Goal: Task Accomplishment & Management: Use online tool/utility

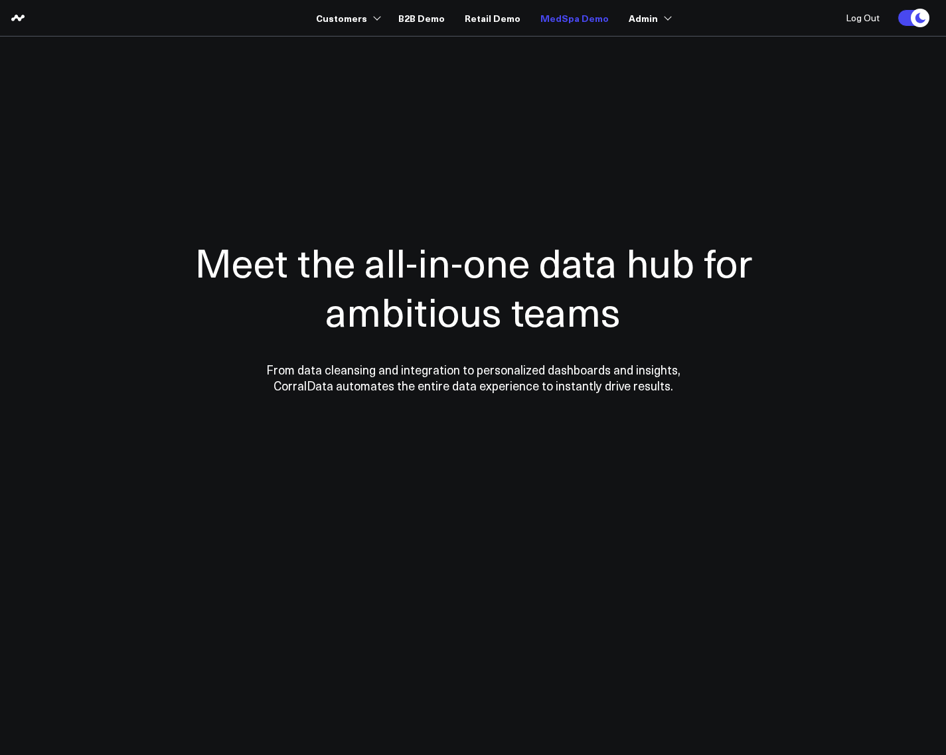
click at [579, 22] on link "MedSpa Demo" at bounding box center [574, 18] width 68 height 24
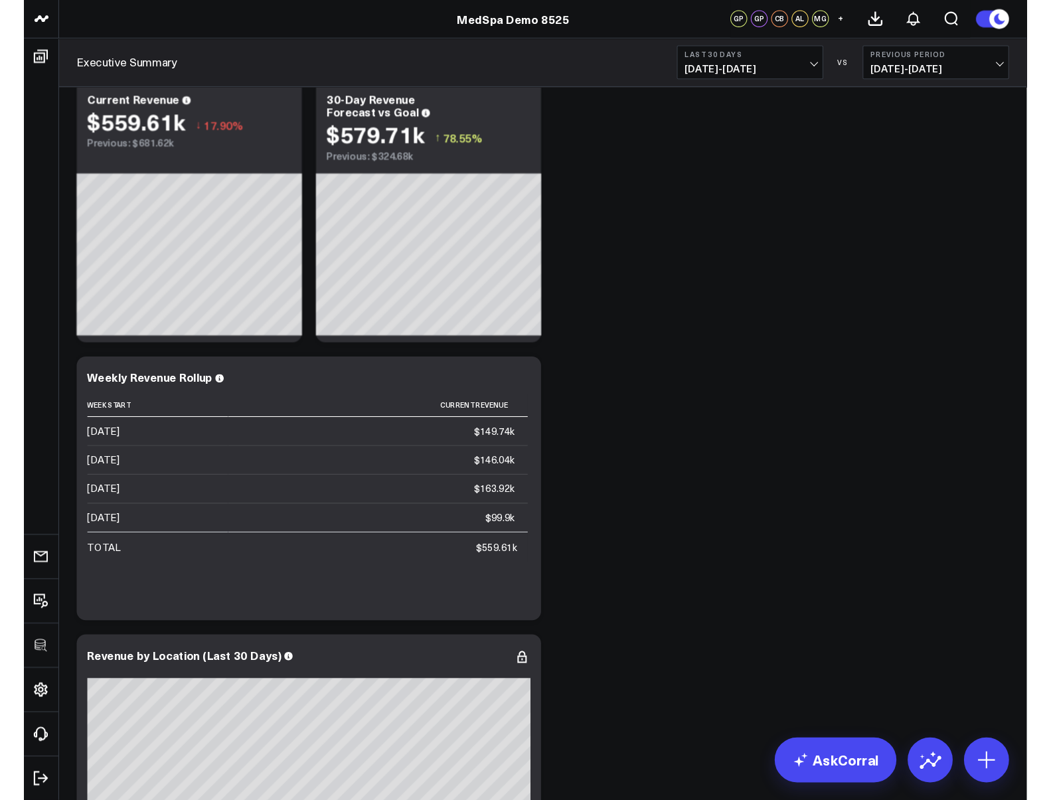
scroll to position [80, 0]
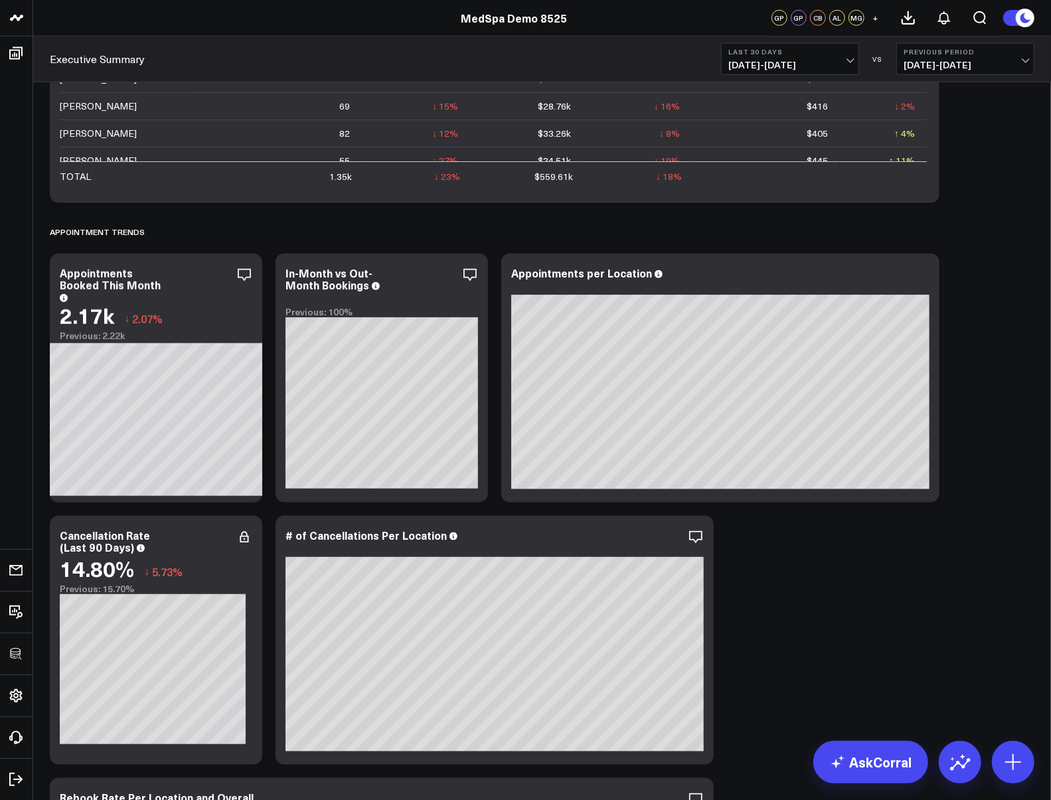
scroll to position [708, 0]
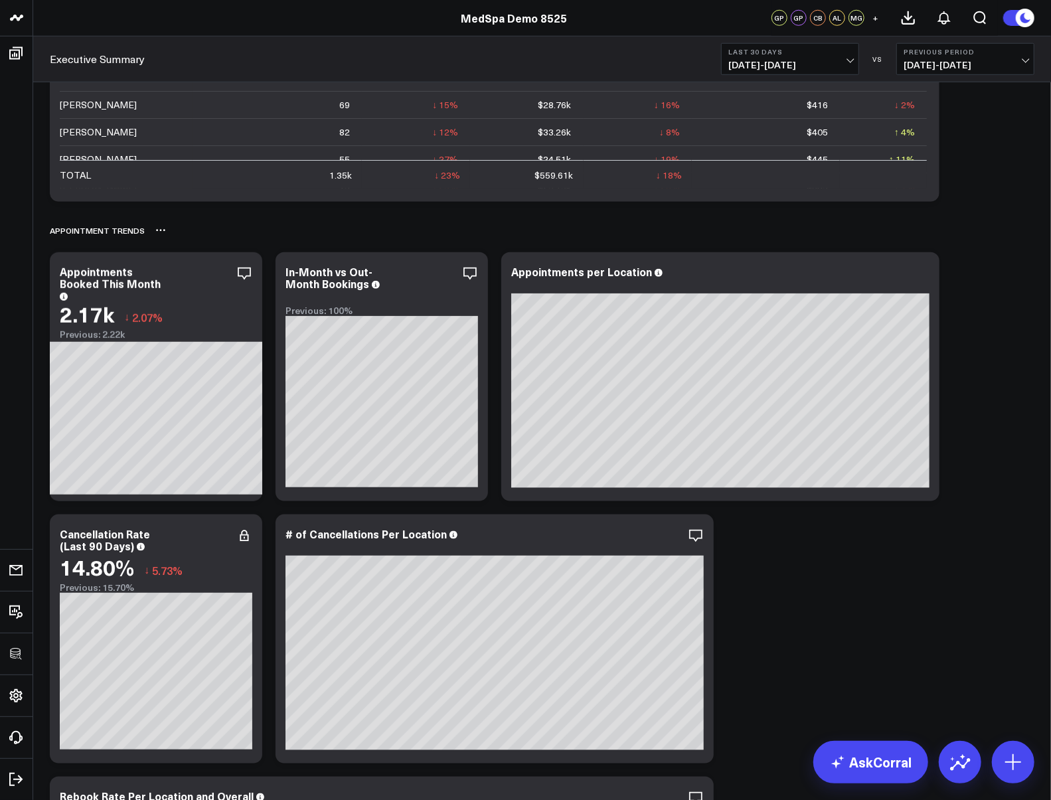
click at [264, 216] on div "APPOINTMENT TRENDS" at bounding box center [542, 230] width 984 height 31
click at [246, 272] on icon at bounding box center [244, 274] width 16 height 16
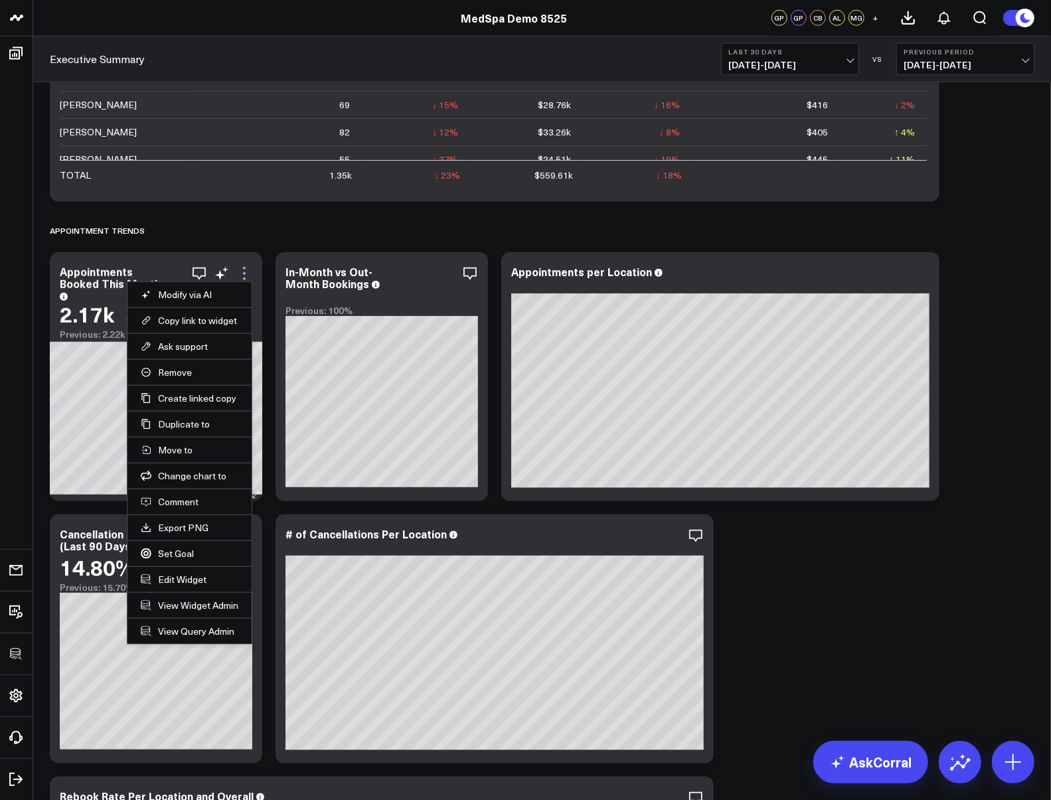
click at [244, 277] on icon at bounding box center [244, 278] width 3 height 3
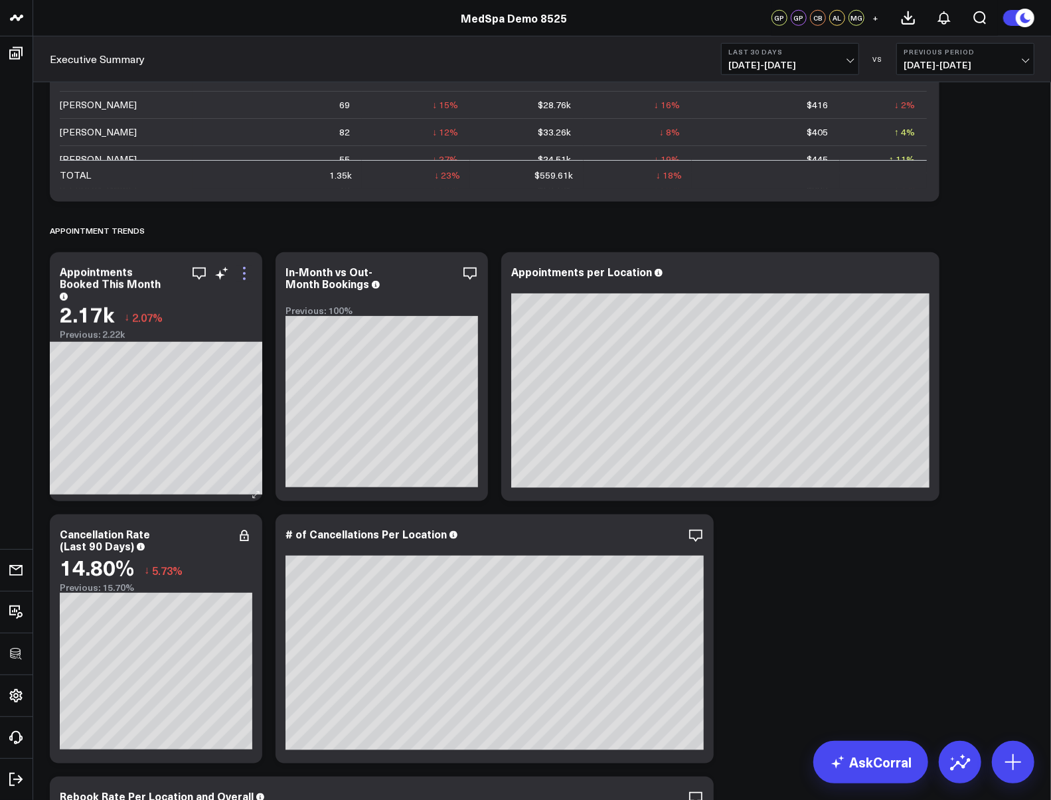
click at [244, 277] on icon at bounding box center [244, 278] width 3 height 3
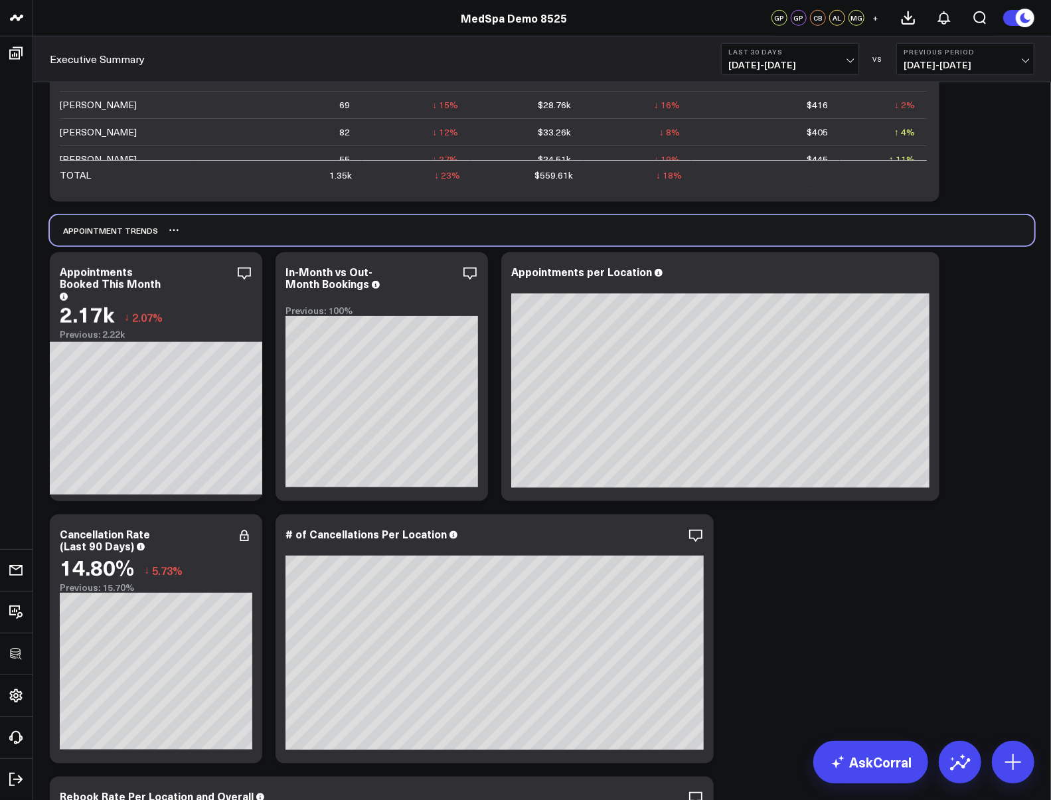
click at [235, 222] on div "APPOINTMENT TRENDS" at bounding box center [542, 230] width 984 height 31
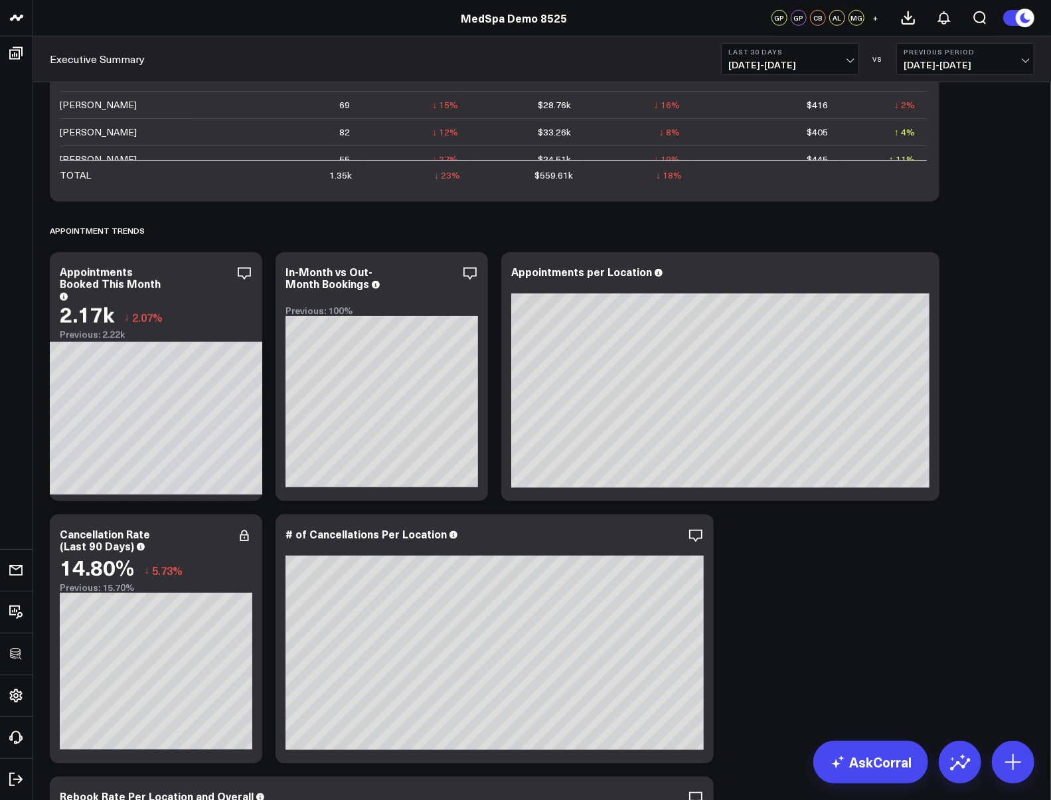
click at [416, 5] on header "3725 Test 829 Studios Accenture Activant Capital Agriculture & Farming Demo All…" at bounding box center [525, 18] width 1051 height 37
click at [463, 274] on icon at bounding box center [470, 274] width 16 height 16
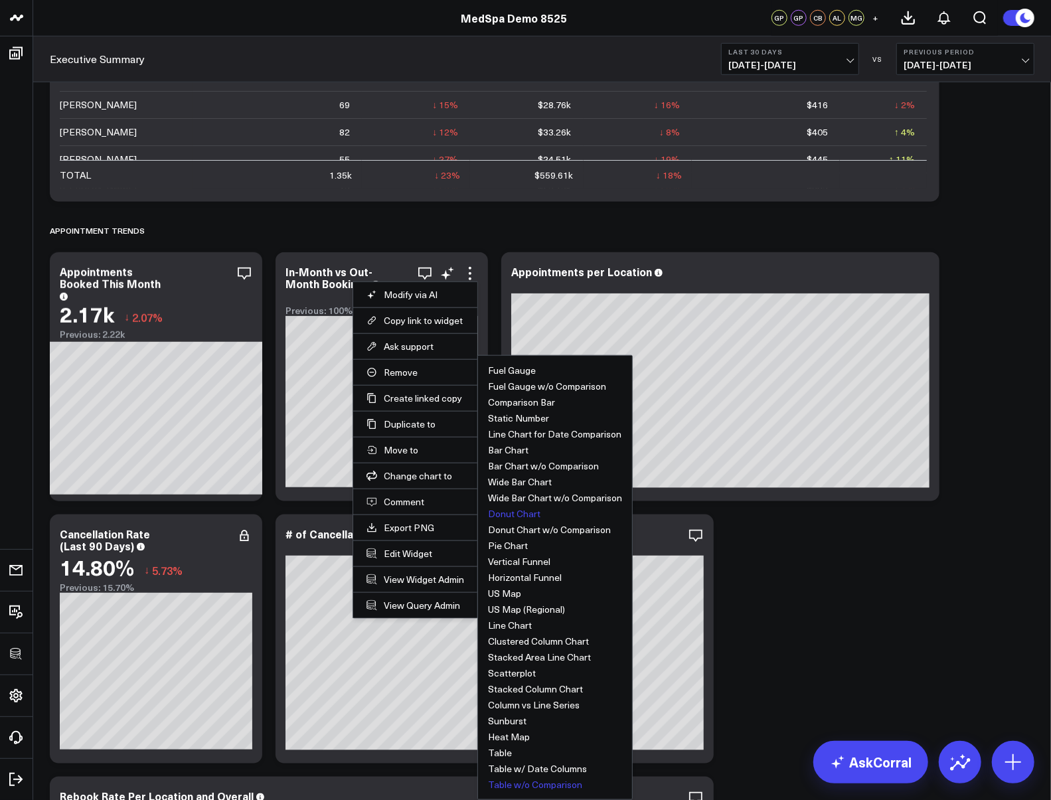
click at [520, 754] on button "Table w/o Comparison" at bounding box center [535, 784] width 94 height 9
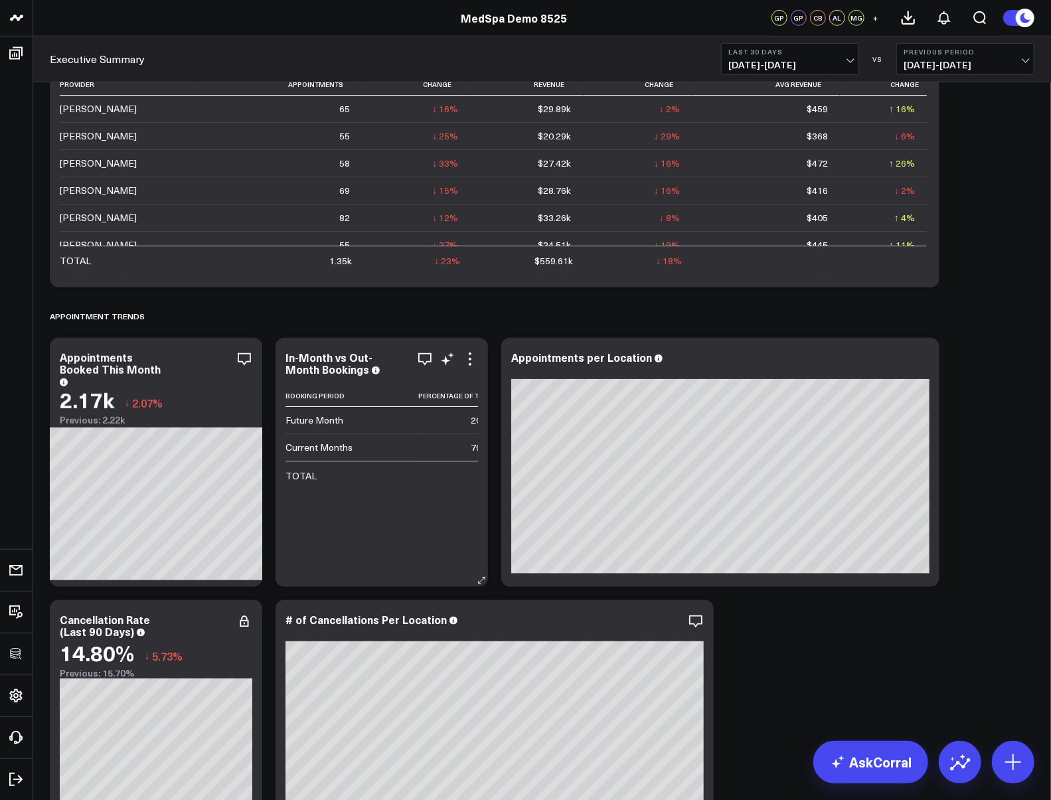
scroll to position [619, 0]
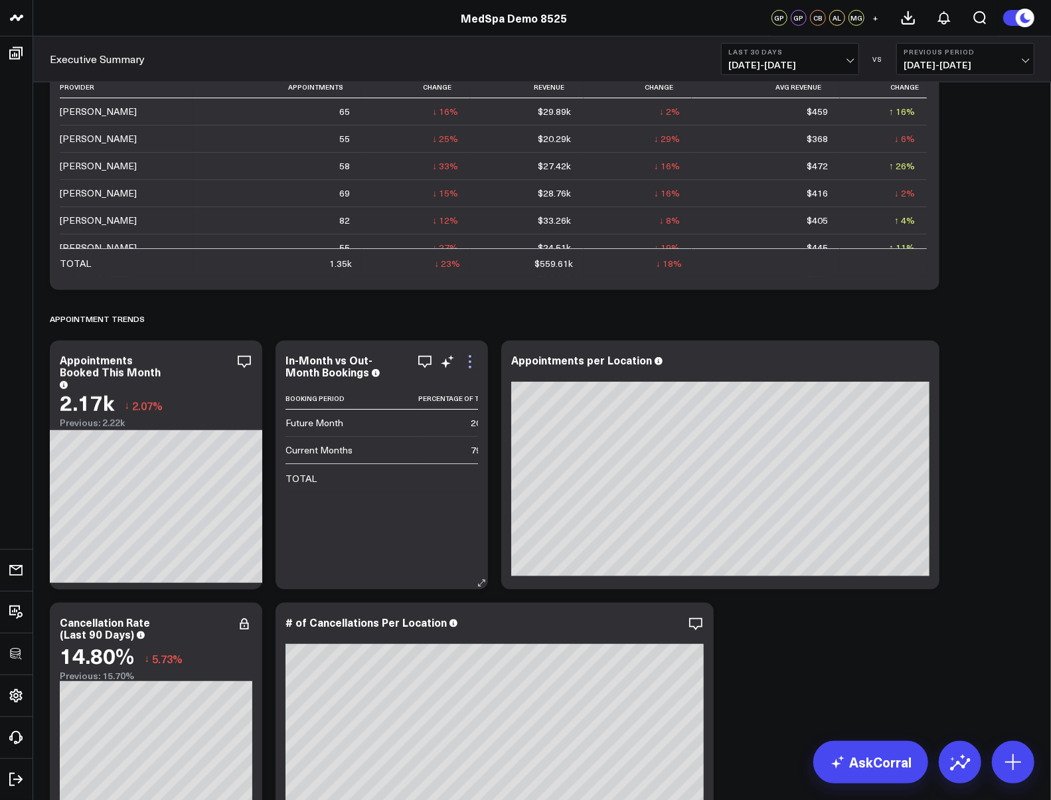
click at [474, 360] on icon at bounding box center [470, 362] width 16 height 16
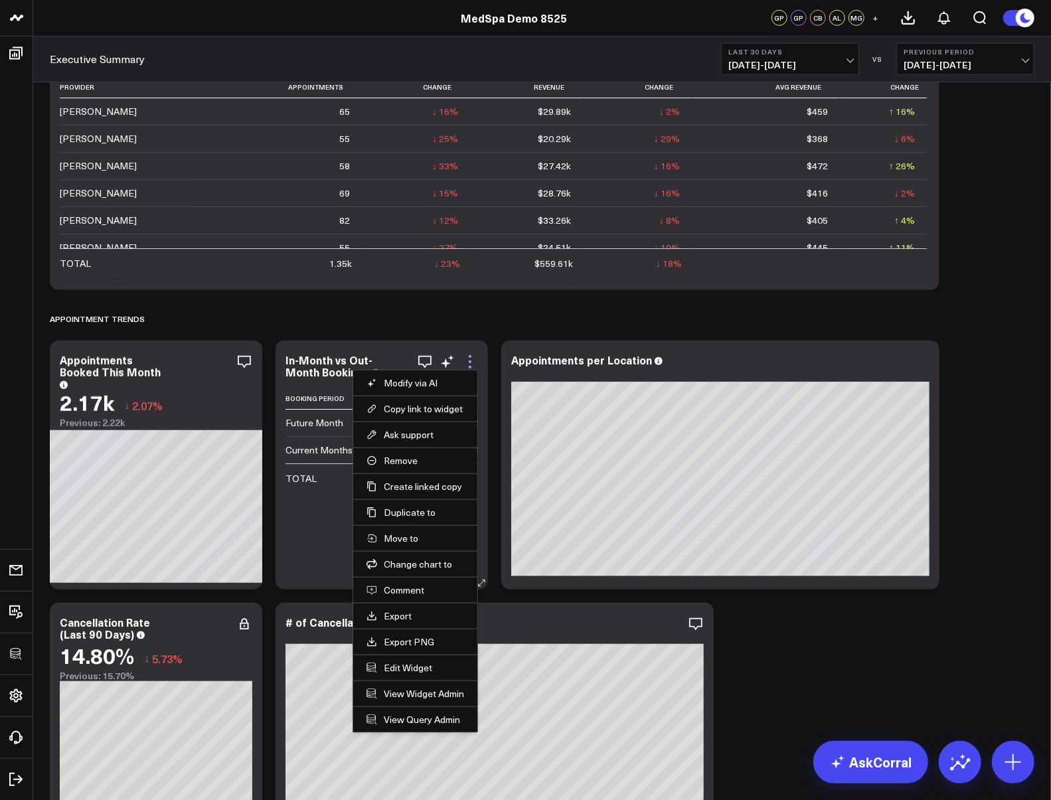
click at [469, 362] on icon at bounding box center [470, 361] width 3 height 3
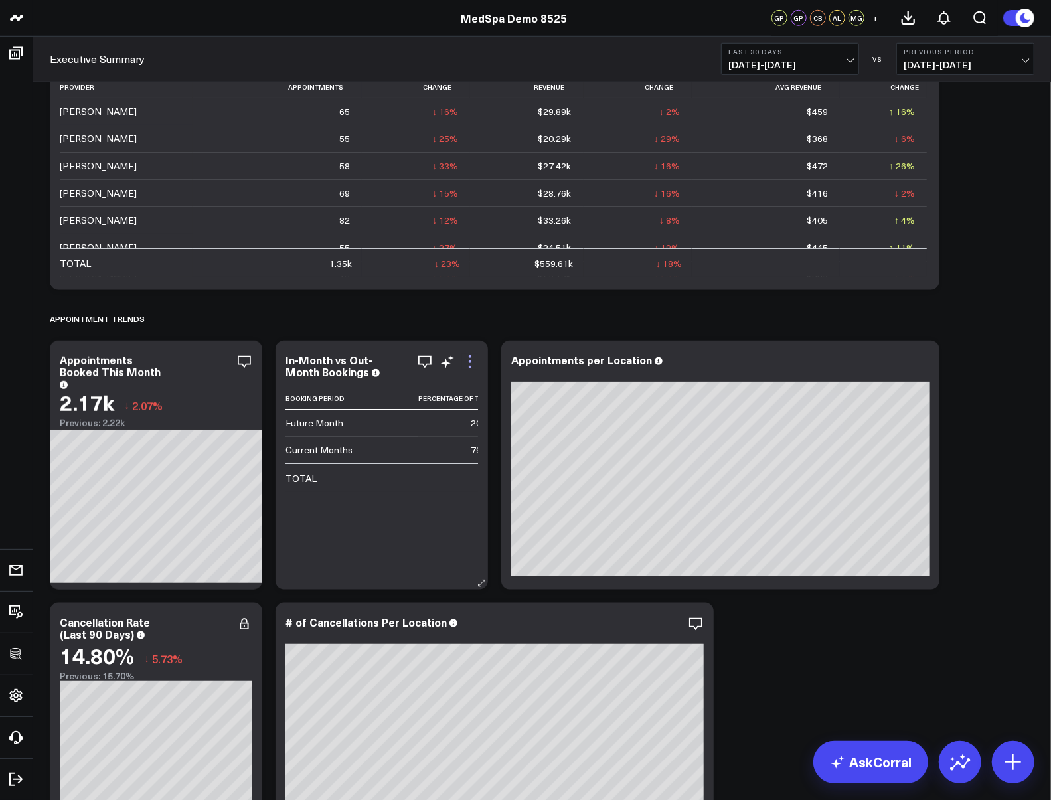
click at [469, 362] on icon at bounding box center [470, 361] width 3 height 3
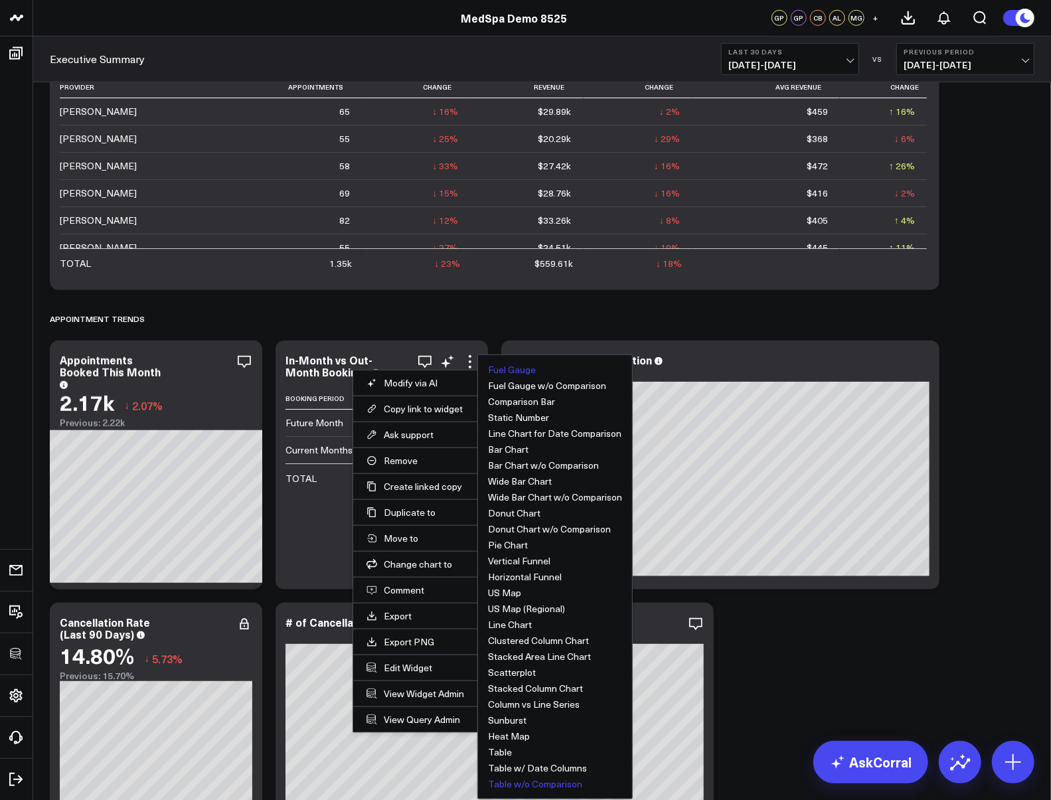
click at [516, 374] on button "Fuel Gauge" at bounding box center [512, 369] width 48 height 9
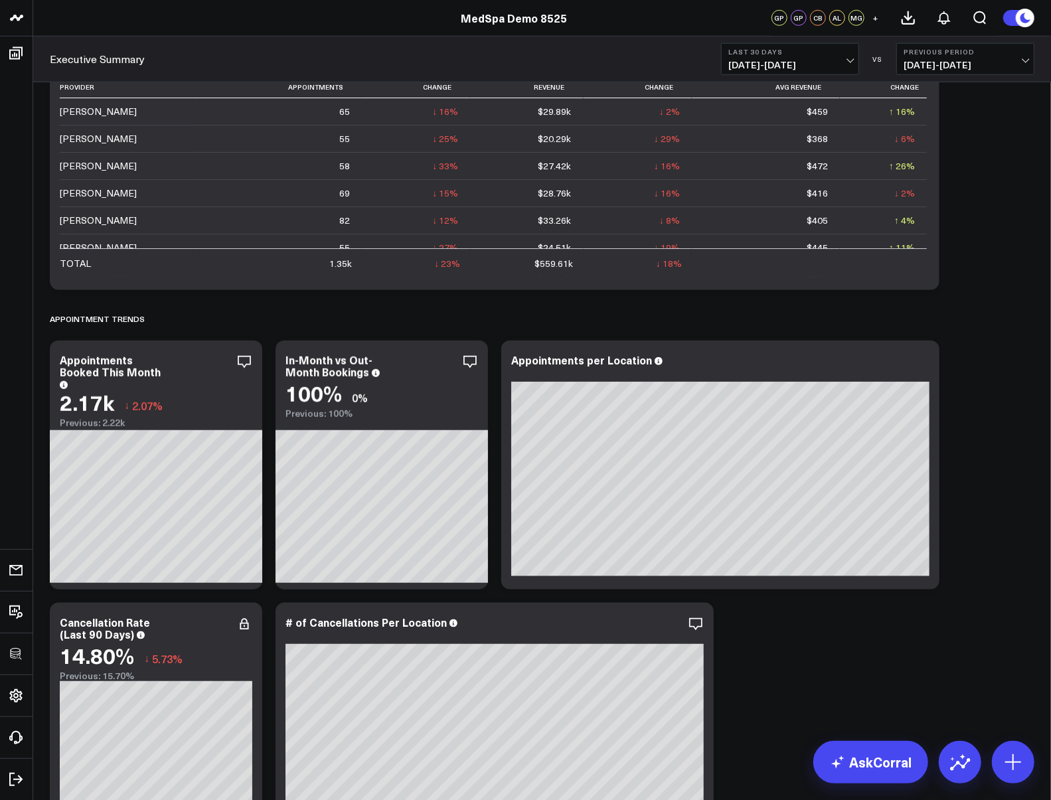
scroll to position [708, 0]
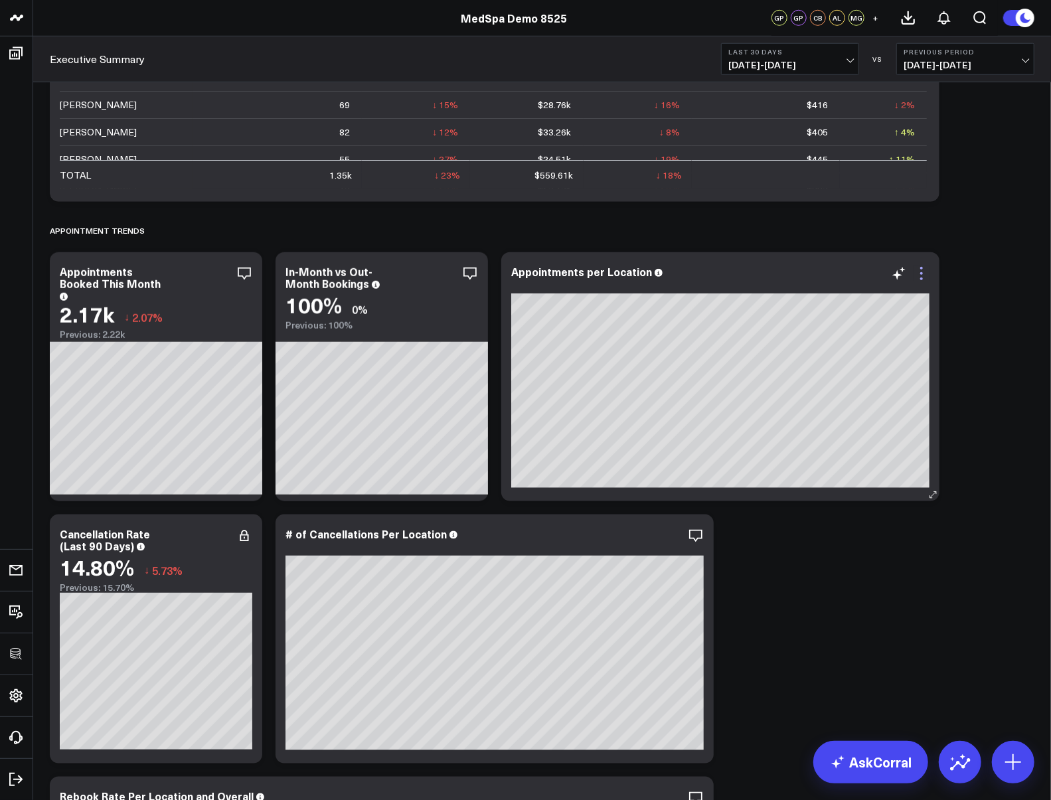
click at [921, 272] on icon at bounding box center [921, 273] width 3 height 3
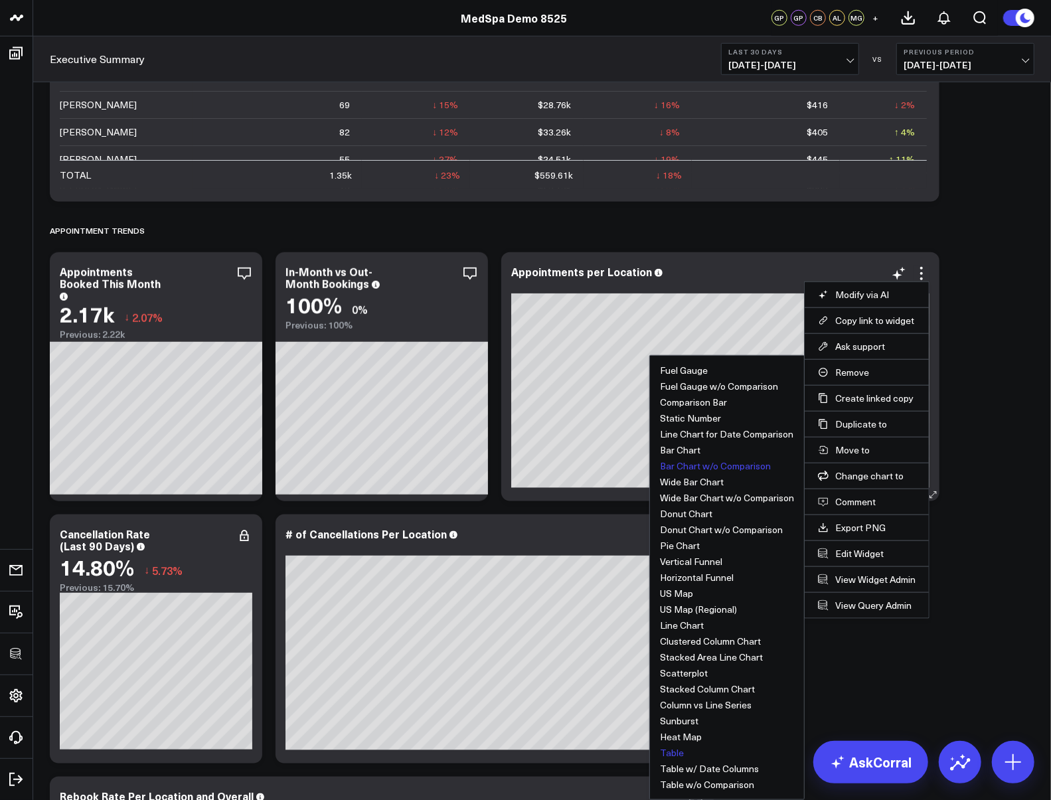
click at [667, 754] on button "Table" at bounding box center [672, 752] width 24 height 9
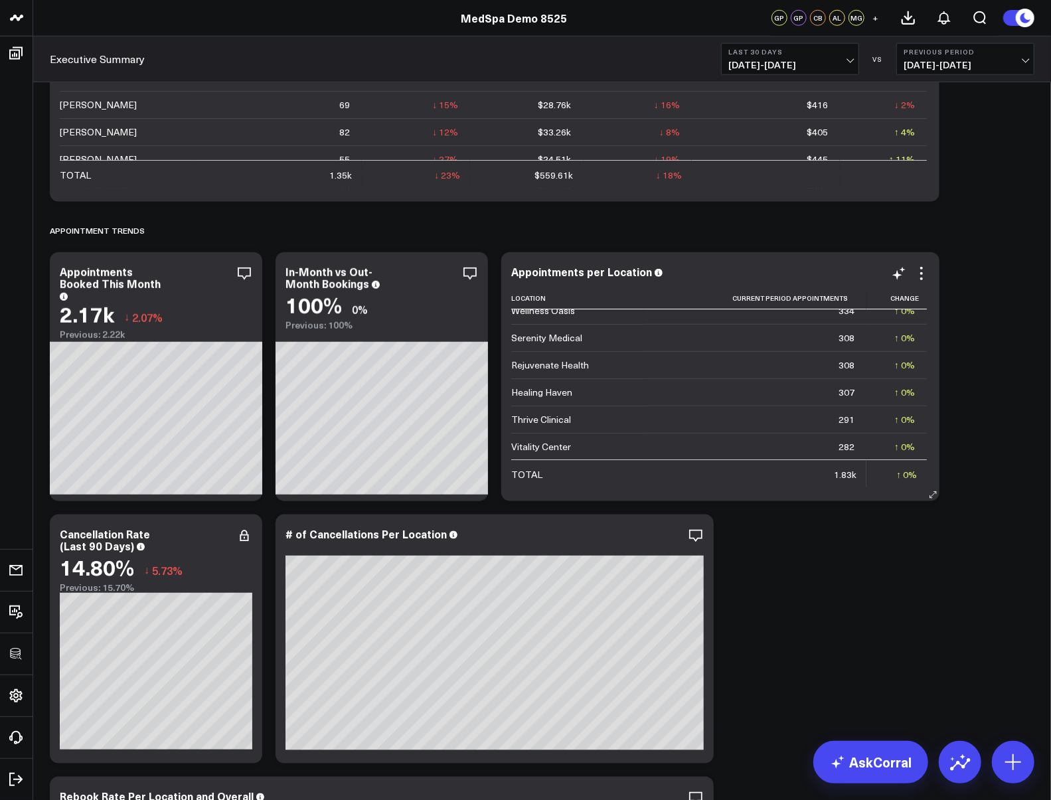
scroll to position [0, 0]
click at [925, 274] on icon at bounding box center [921, 274] width 16 height 16
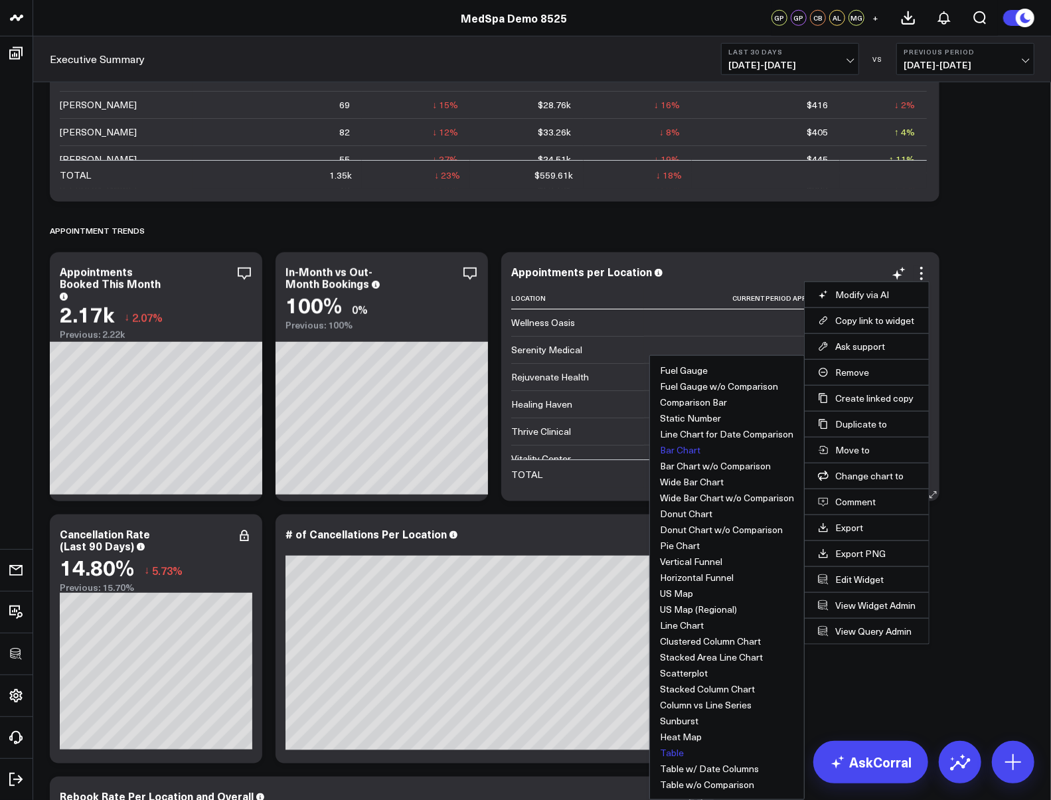
click at [691, 450] on button "Bar Chart" at bounding box center [680, 449] width 40 height 9
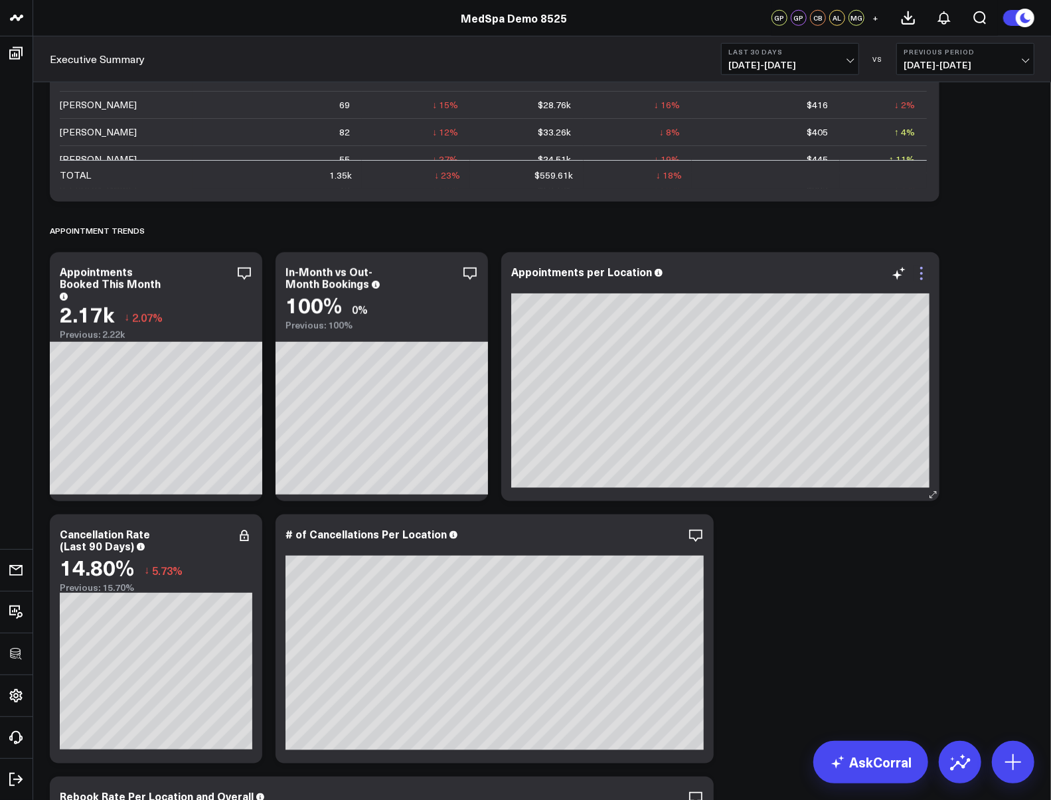
click at [921, 273] on icon at bounding box center [921, 273] width 3 height 3
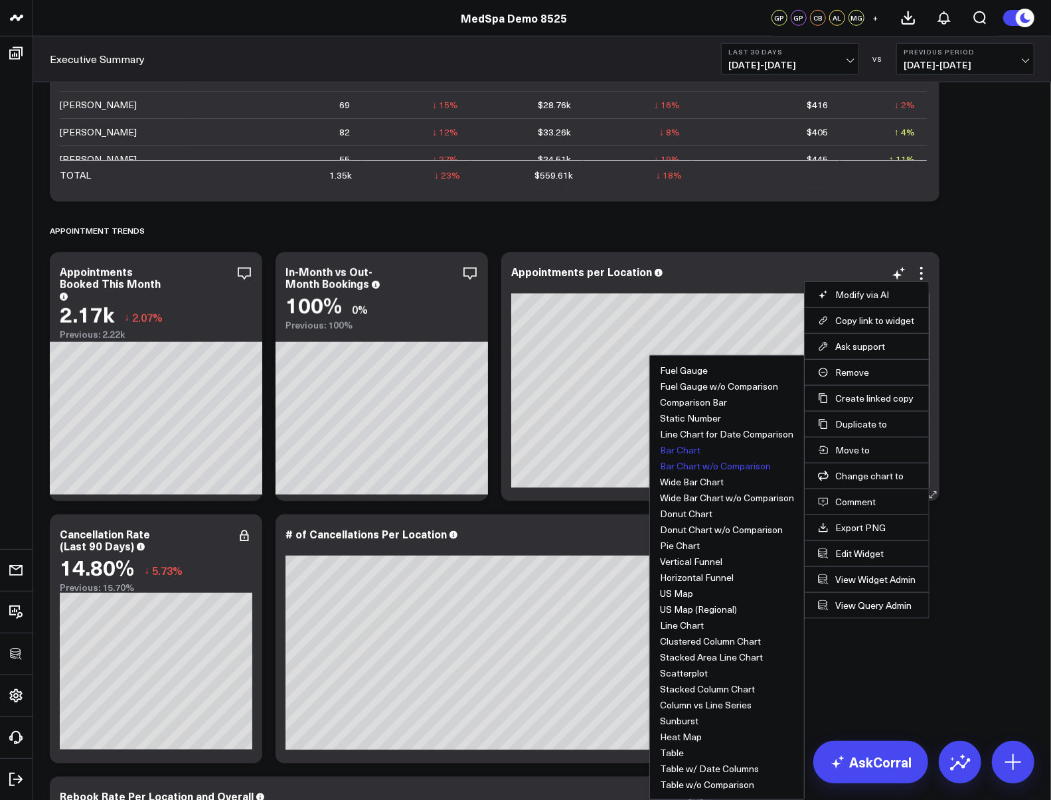
click at [718, 470] on button "Bar Chart w/o Comparison" at bounding box center [715, 465] width 111 height 9
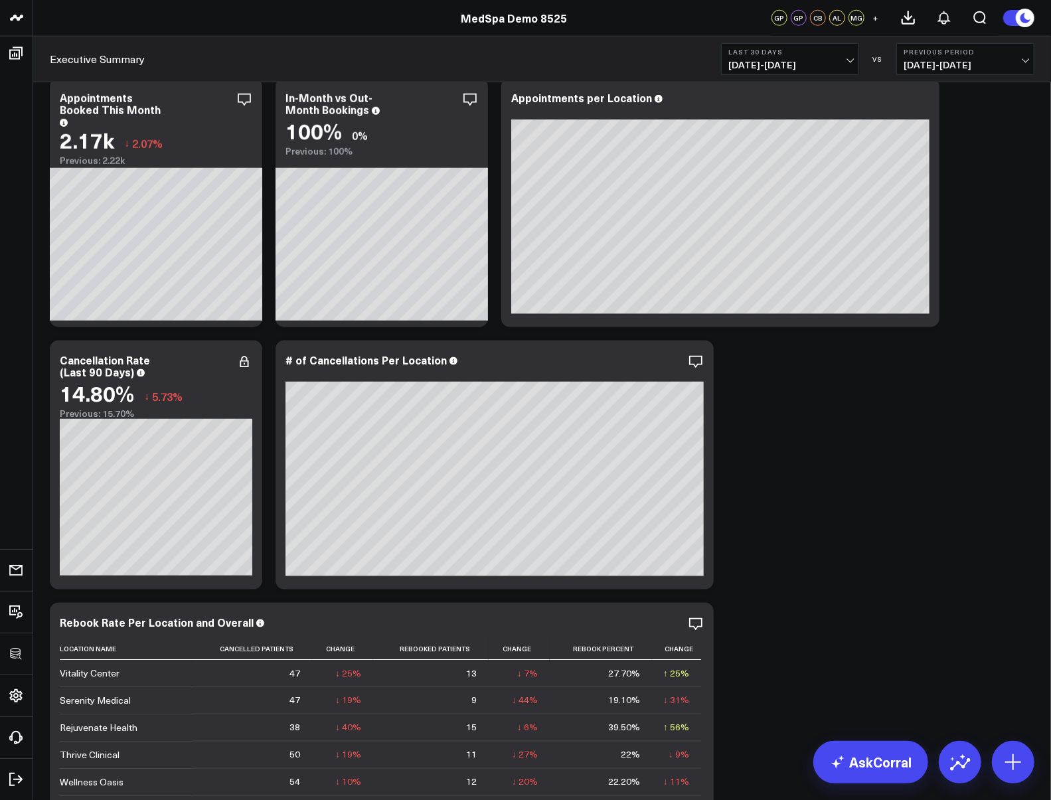
scroll to position [973, 0]
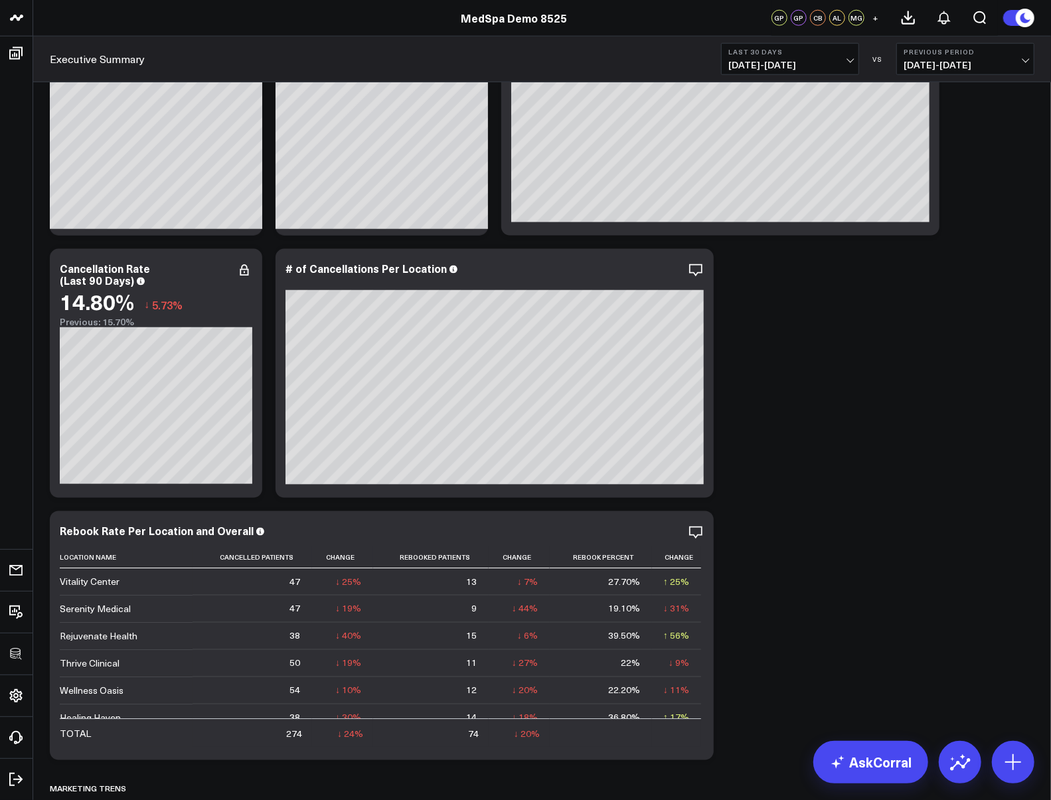
click at [748, 556] on div "REVENUE TRENDS Modify via AI Copy link to widget Ask support Remove Create link…" at bounding box center [542, 766] width 998 height 3295
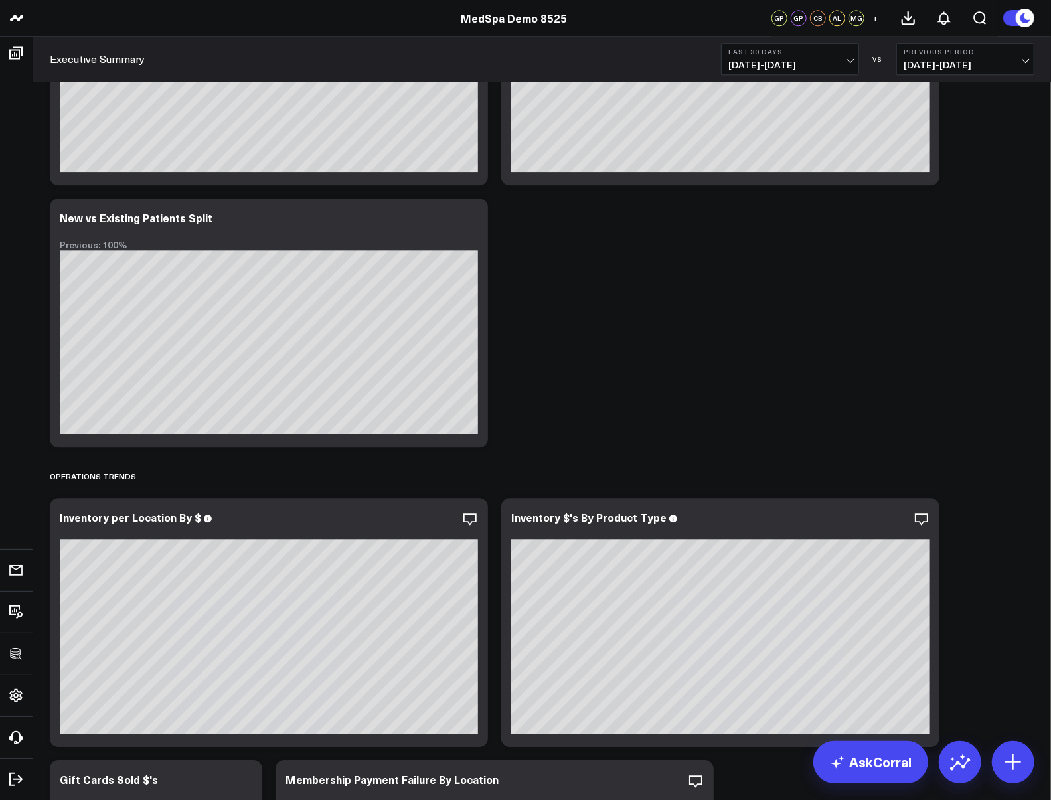
scroll to position [2124, 0]
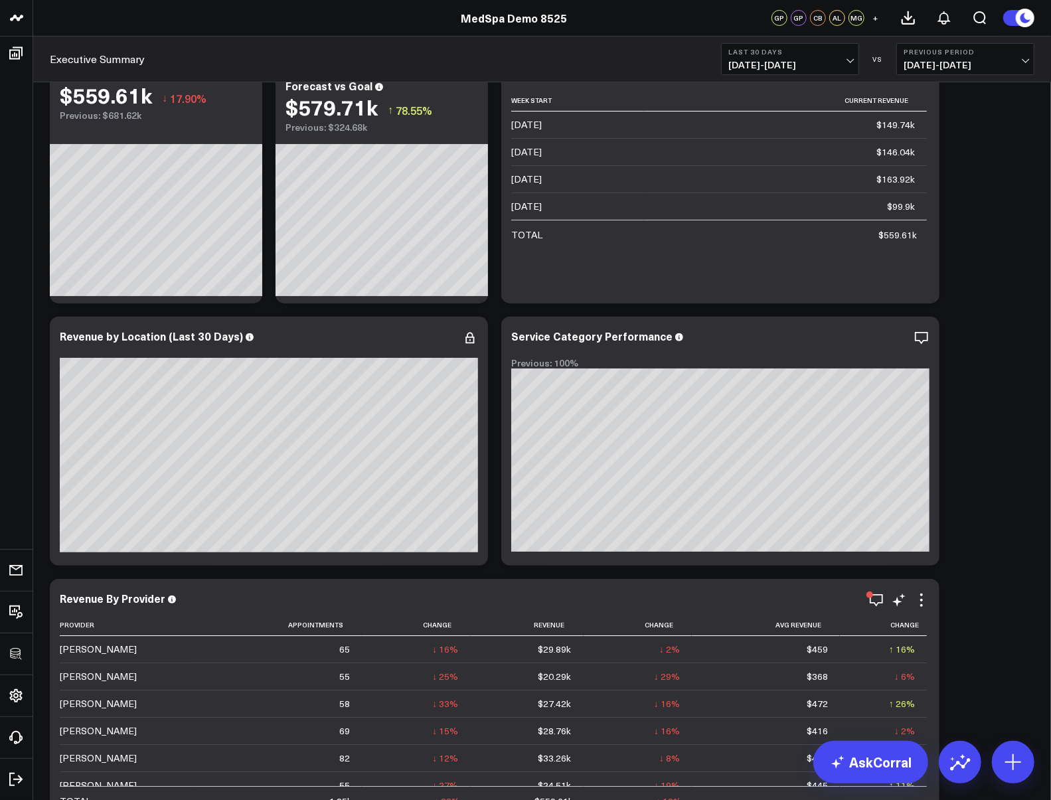
scroll to position [177, 0]
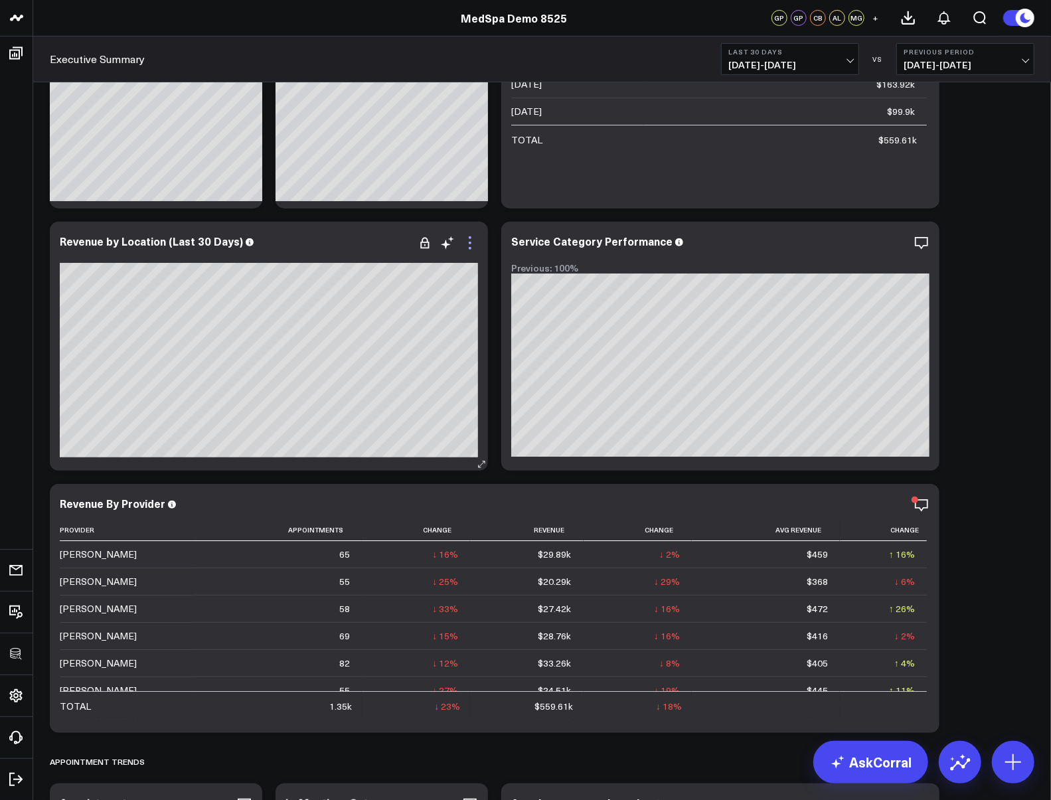
click at [472, 241] on icon at bounding box center [470, 243] width 16 height 16
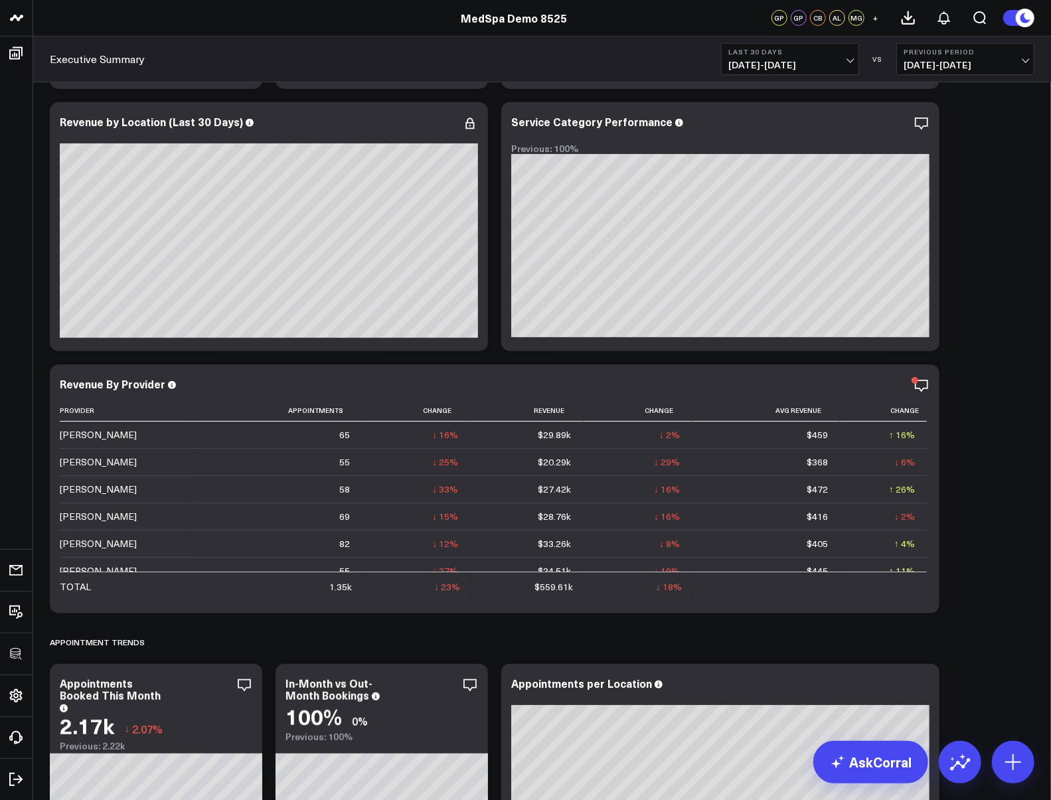
scroll to position [354, 0]
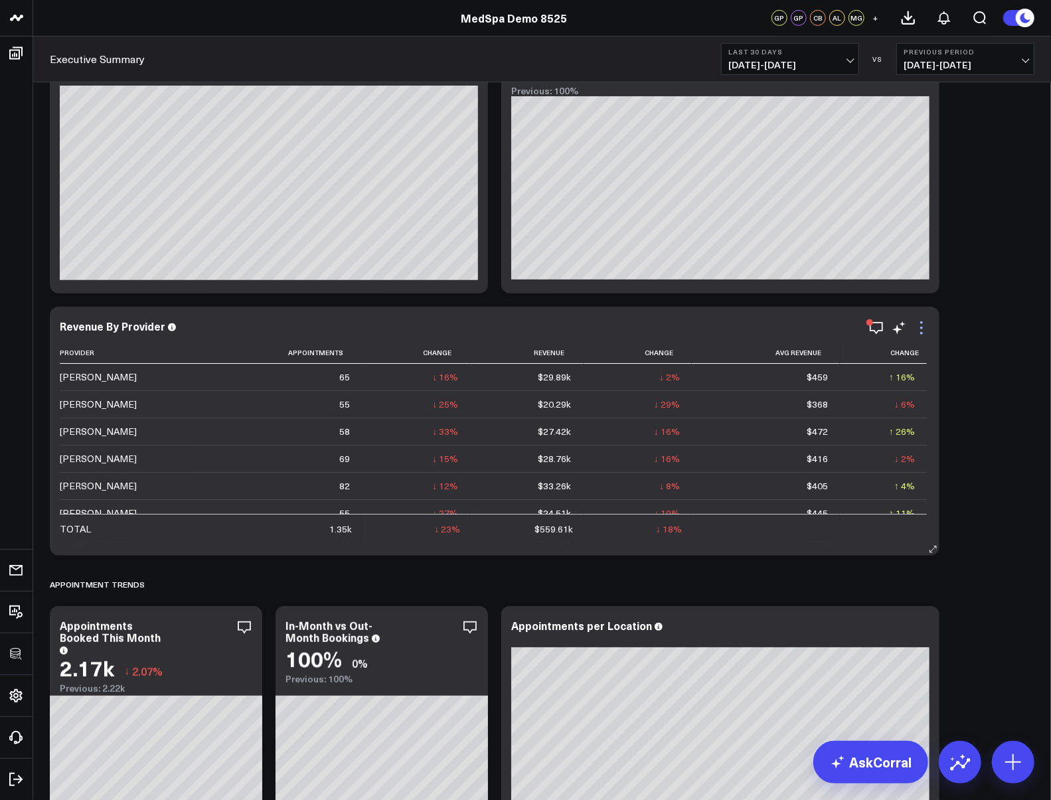
click at [920, 321] on icon at bounding box center [921, 328] width 16 height 16
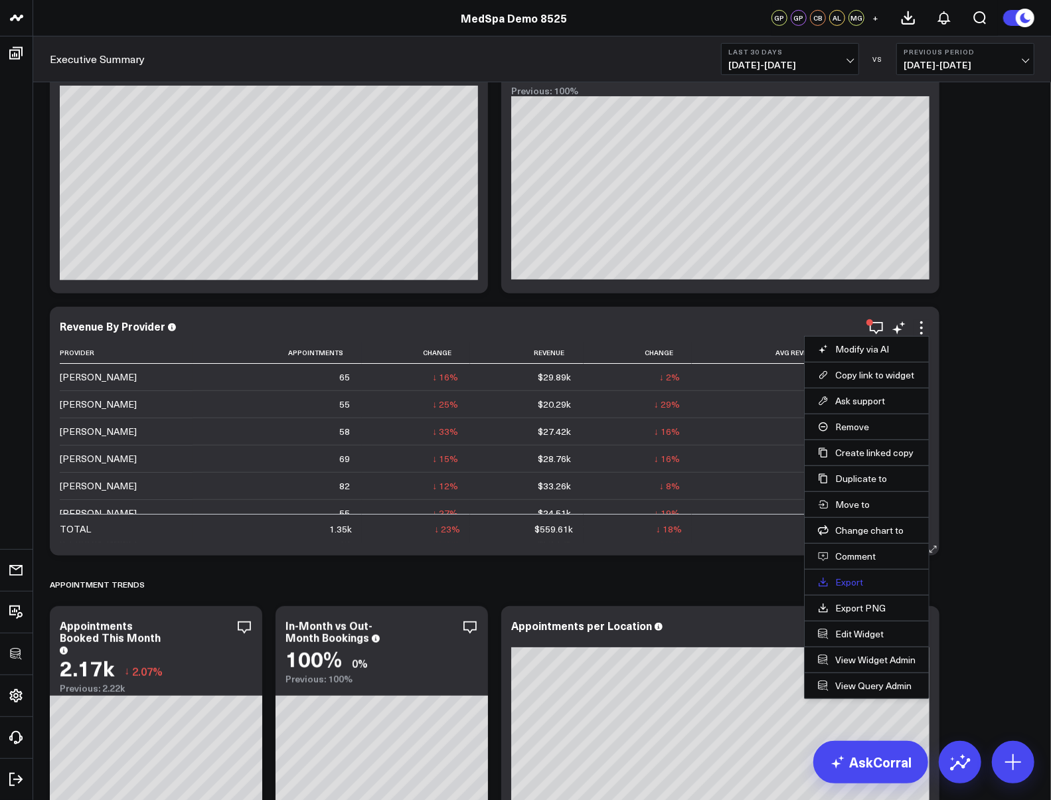
click at [842, 587] on link "Export" at bounding box center [867, 582] width 98 height 12
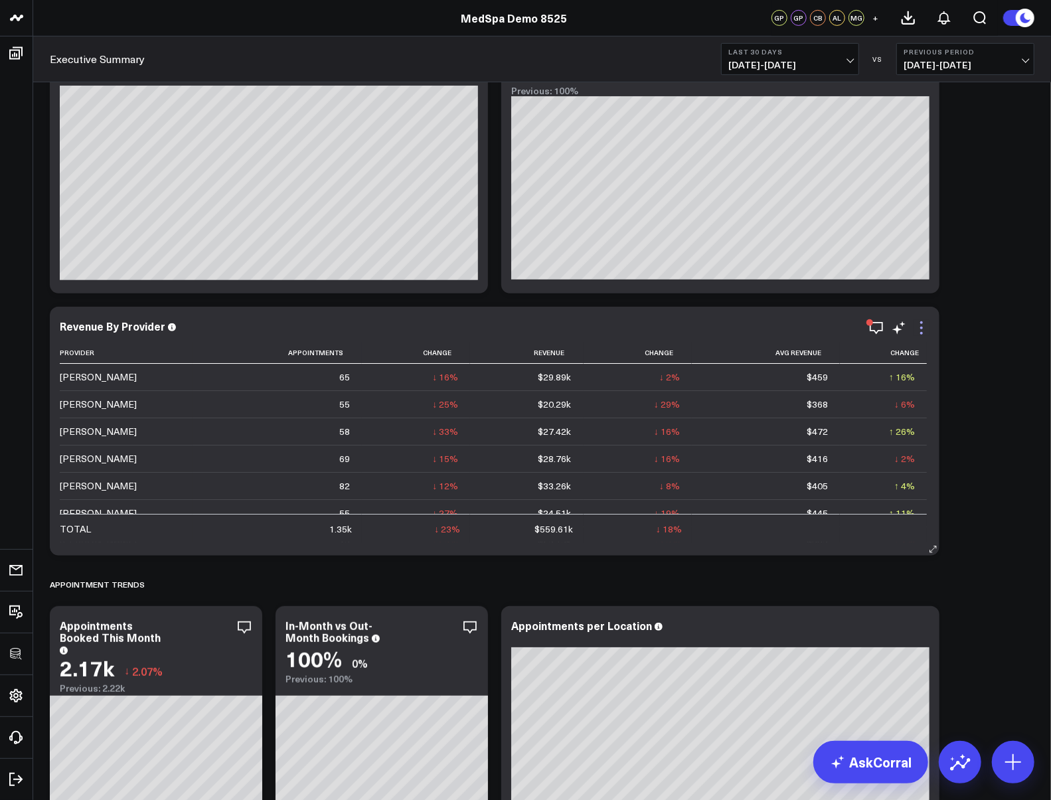
click at [925, 328] on icon at bounding box center [921, 328] width 16 height 16
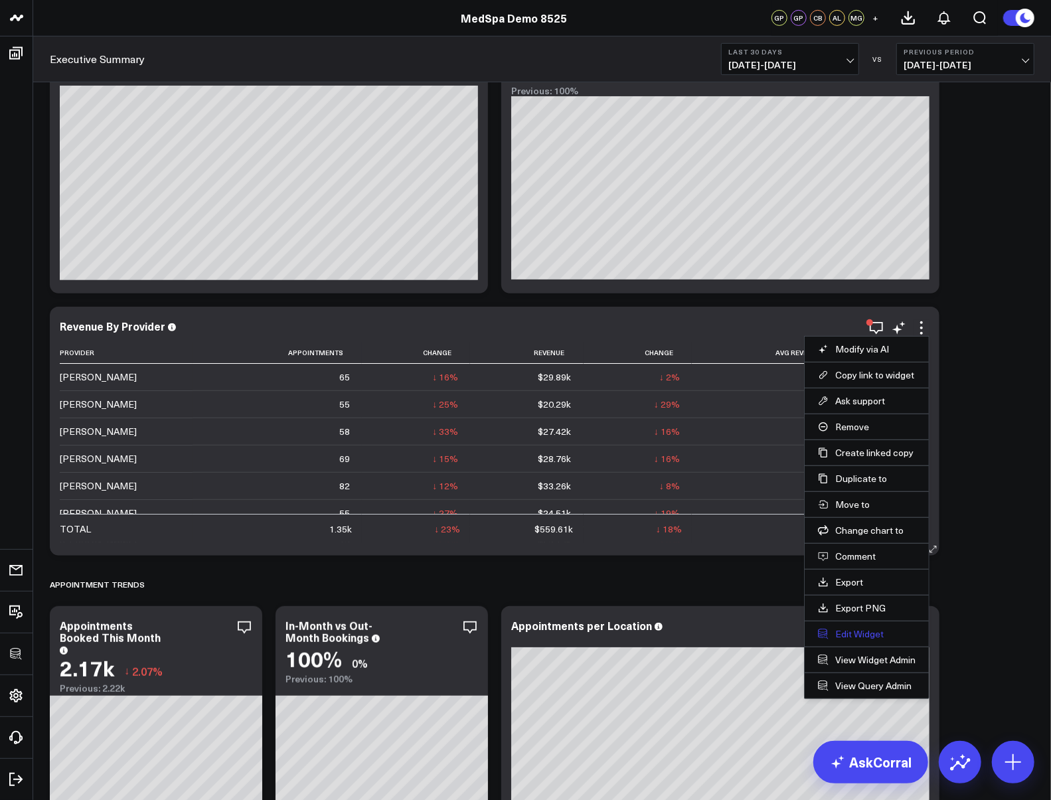
click at [855, 633] on button "Edit Widget" at bounding box center [867, 634] width 98 height 12
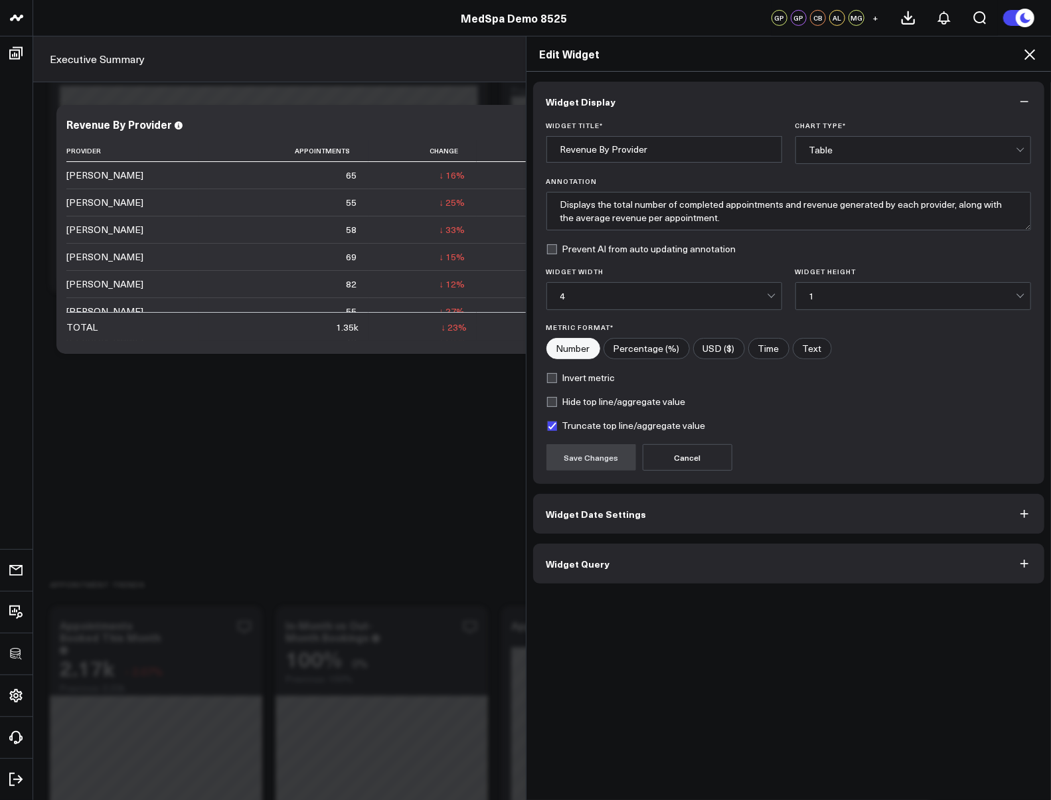
click at [607, 563] on button "Widget Query" at bounding box center [789, 564] width 512 height 40
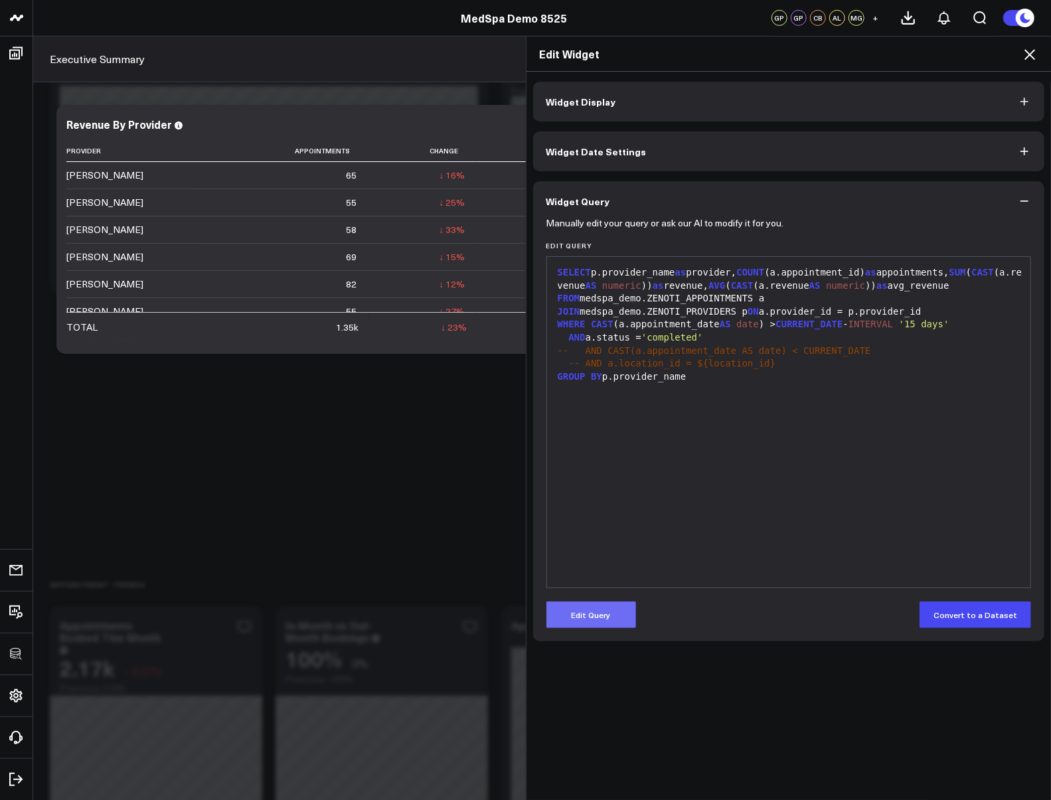
click at [595, 614] on button "Edit Query" at bounding box center [591, 614] width 90 height 27
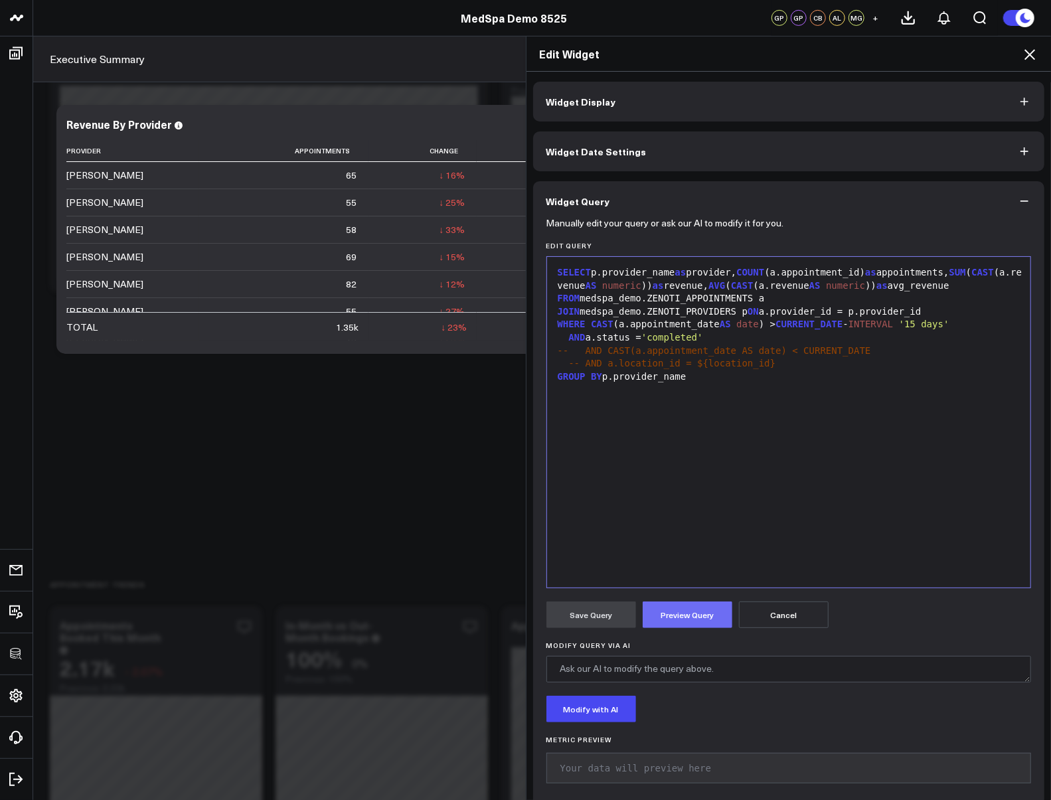
click at [660, 608] on button "Preview Query" at bounding box center [688, 614] width 90 height 27
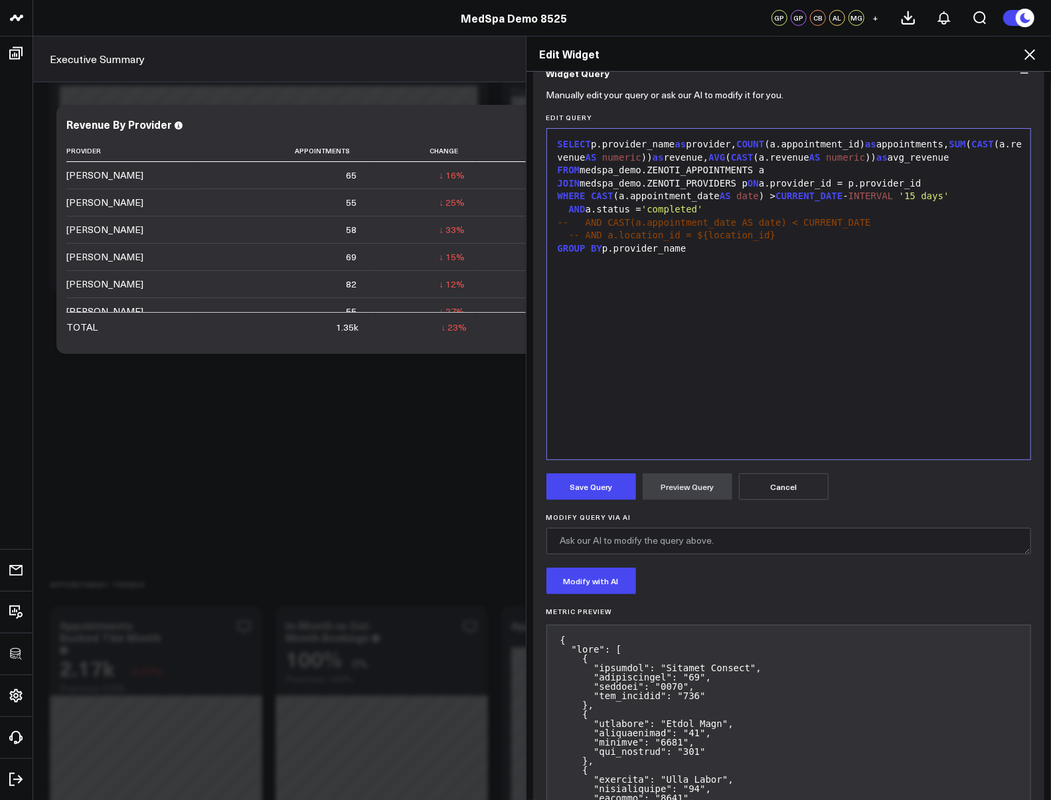
scroll to position [280, 0]
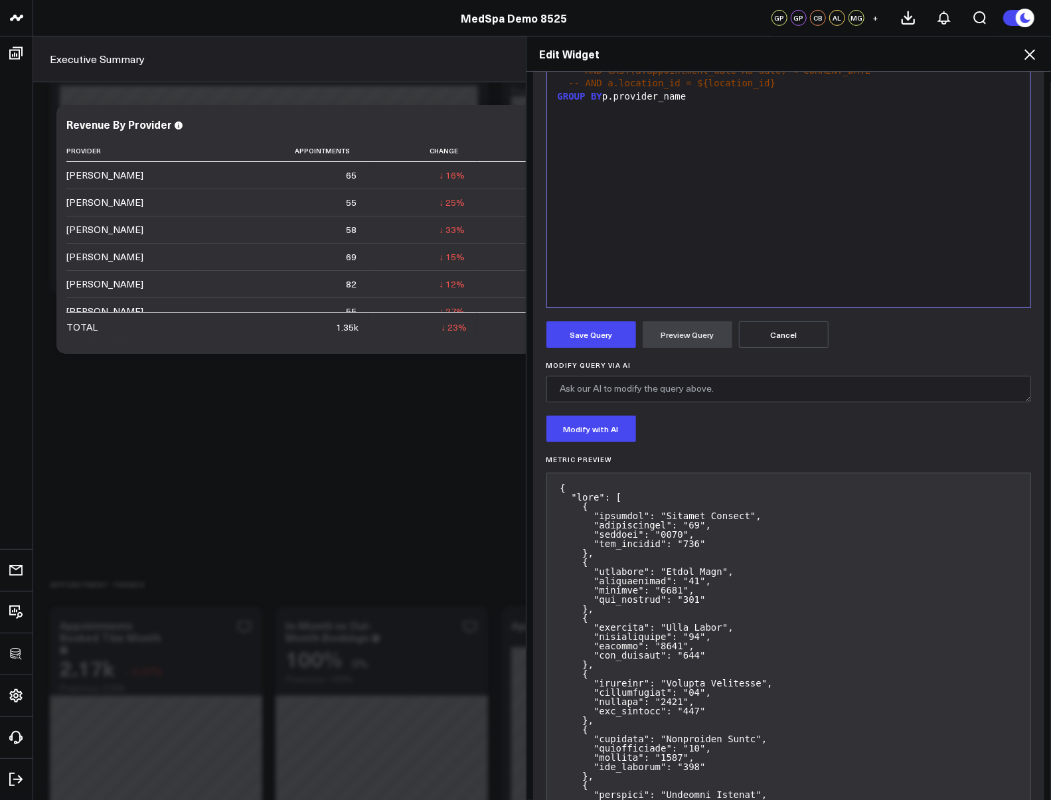
click at [945, 55] on icon at bounding box center [1030, 54] width 16 height 16
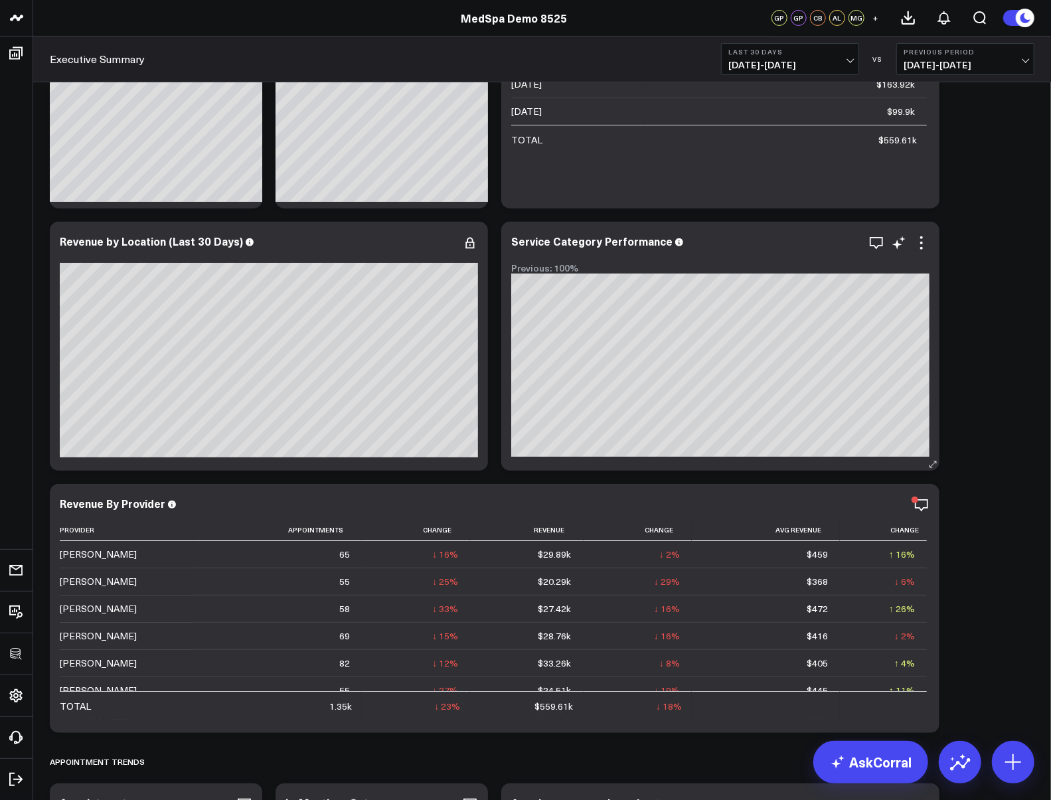
scroll to position [442, 0]
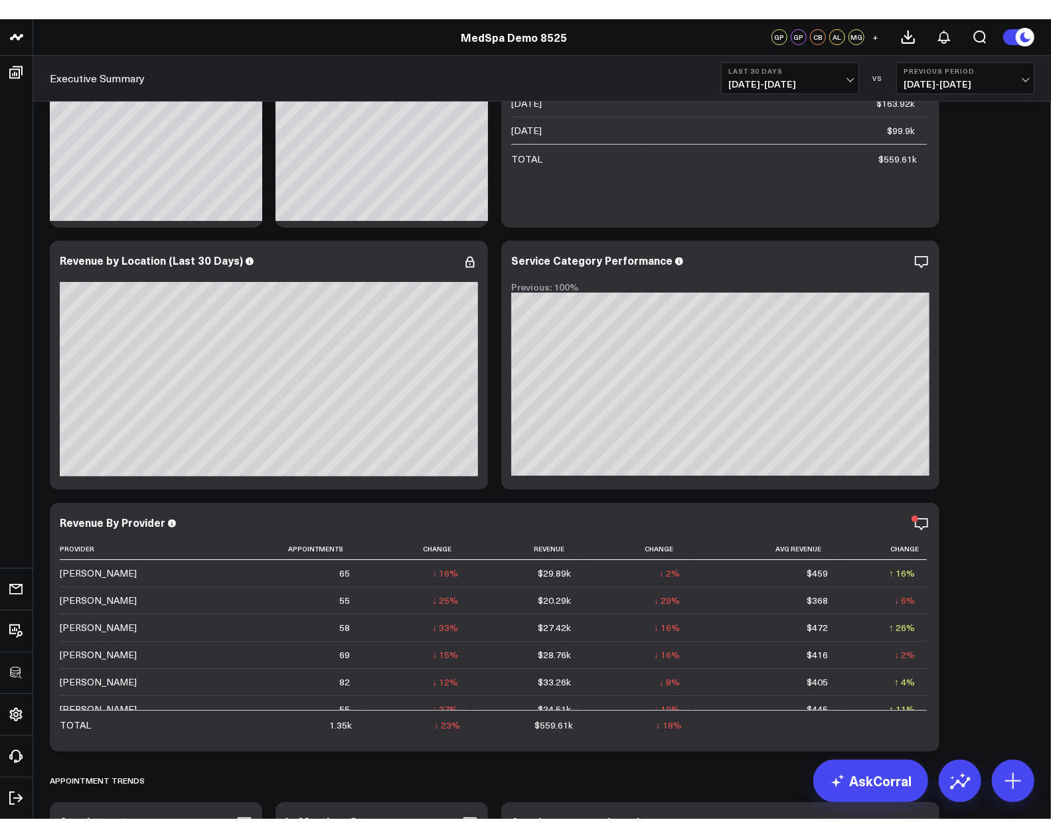
scroll to position [0, 0]
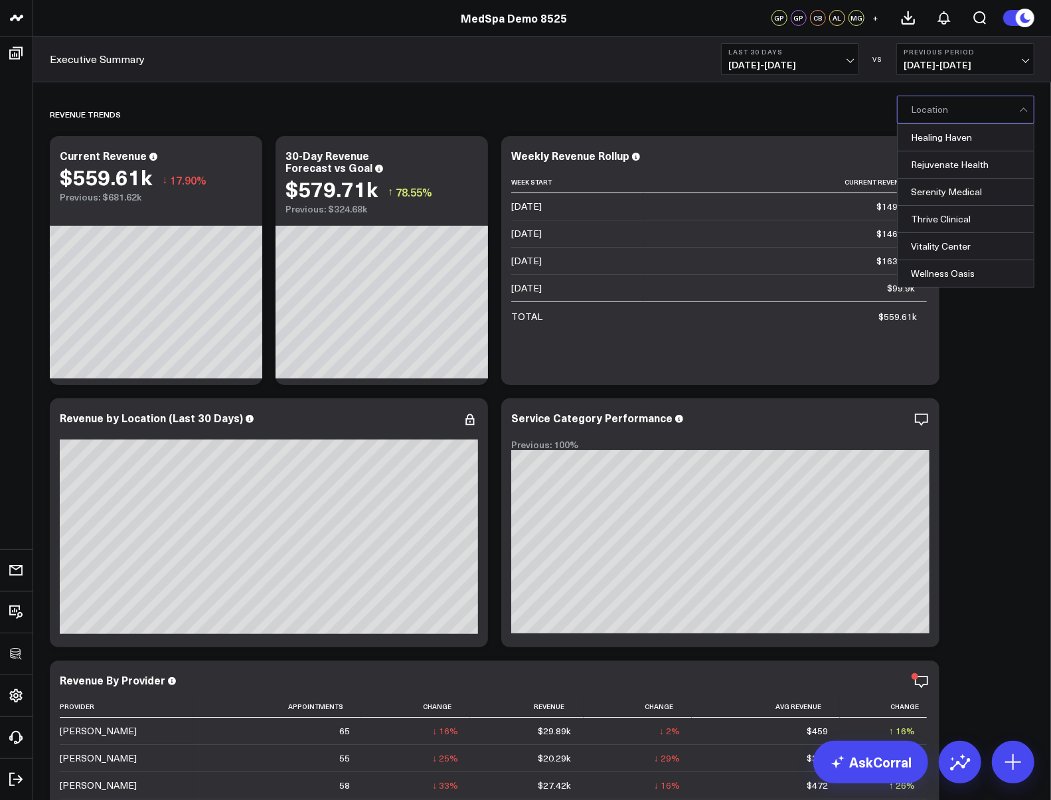
click at [945, 110] on div at bounding box center [965, 109] width 108 height 27
